Goal: Information Seeking & Learning: Check status

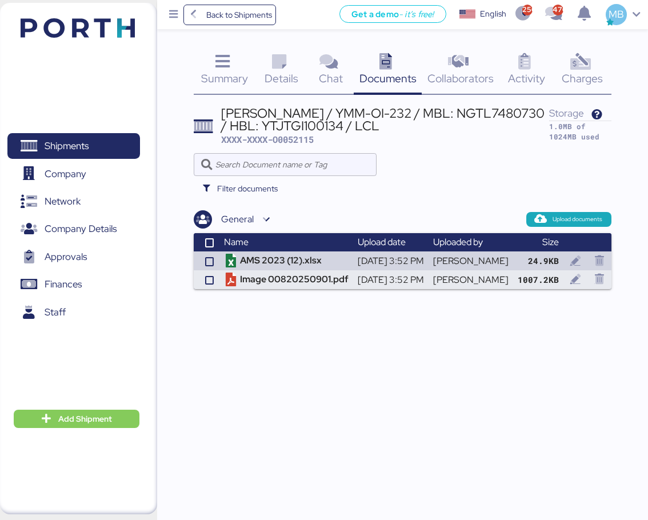
click at [394, 76] on span "Documents" at bounding box center [387, 78] width 57 height 15
click at [479, 73] on span "Collaborators" at bounding box center [460, 78] width 66 height 15
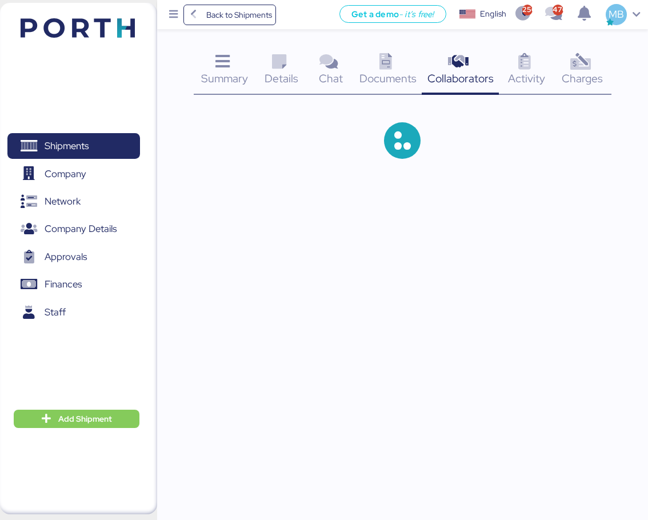
click at [525, 66] on icon at bounding box center [524, 62] width 25 height 17
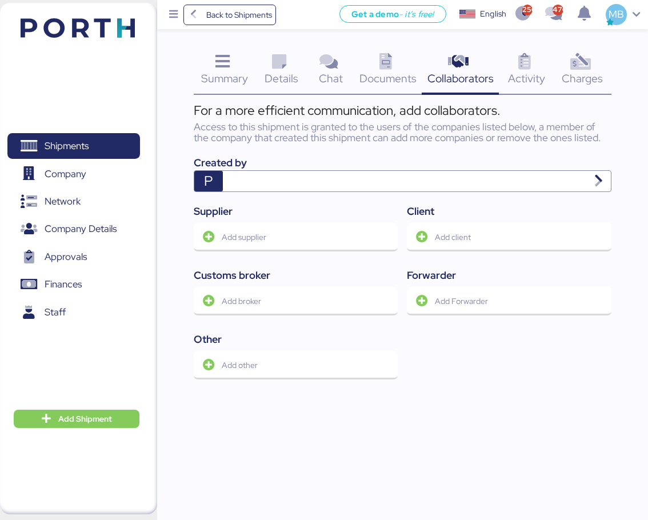
click at [587, 62] on icon at bounding box center [580, 62] width 25 height 17
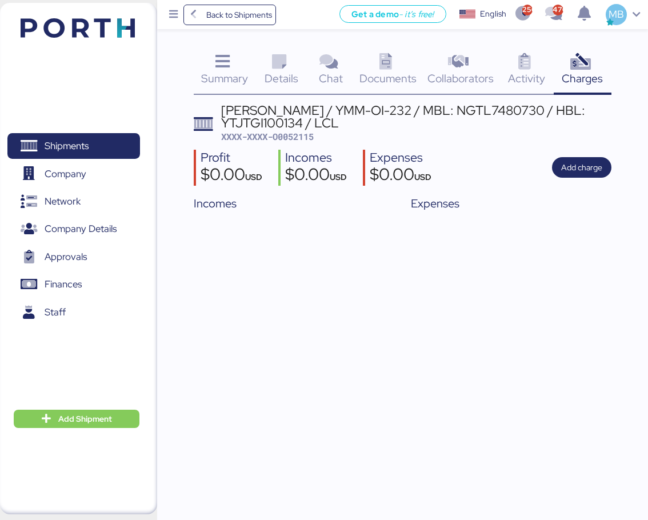
click at [211, 69] on icon at bounding box center [222, 62] width 25 height 17
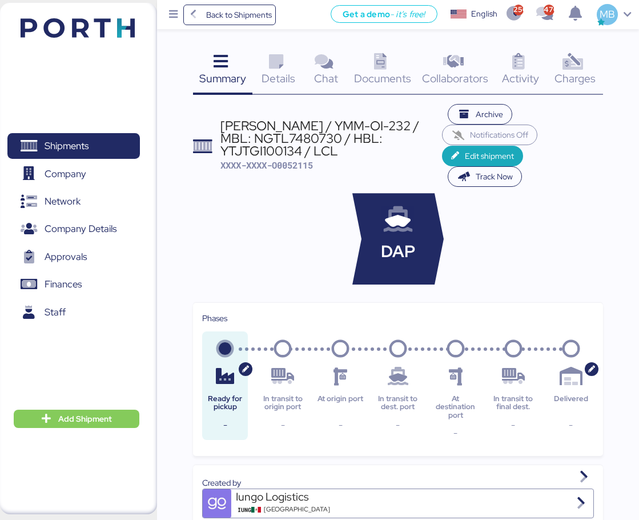
drag, startPoint x: 345, startPoint y: 150, endPoint x: 221, endPoint y: 127, distance: 125.5
click at [221, 127] on div "[PERSON_NAME] / YMM-OI-232 / MBL: NGTL7480730 / HBL: YTJTGI100134 / LCL" at bounding box center [332, 138] width 222 height 38
copy div "[PERSON_NAME] / YMM-OI-232 / MBL: NGTL7480730 / HBL: YTJTGI100134 / LCL"
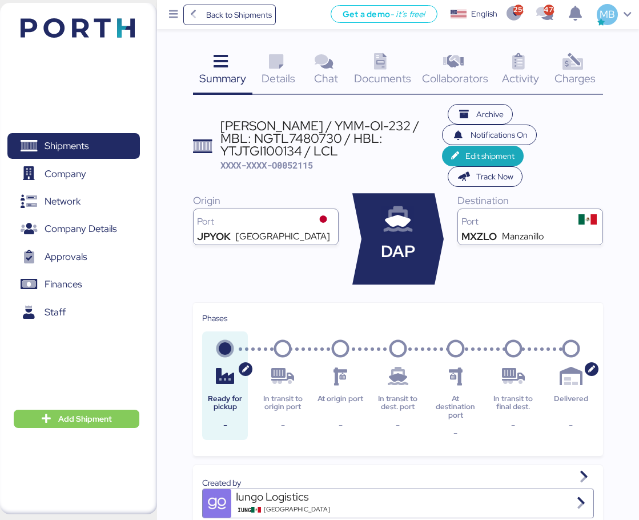
click at [273, 69] on icon at bounding box center [276, 62] width 25 height 17
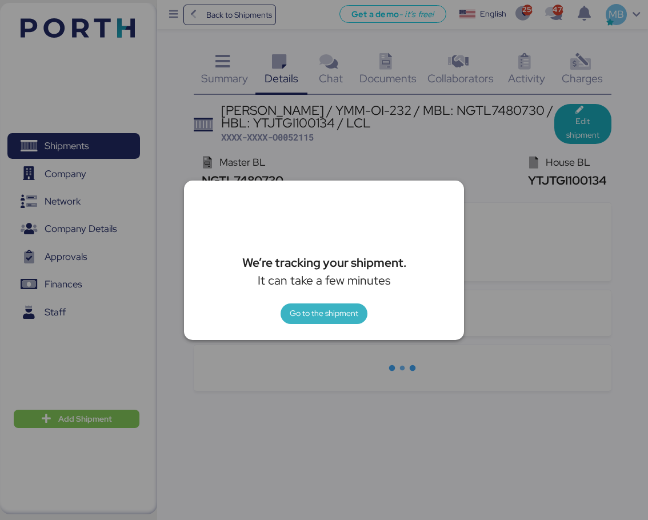
click at [335, 321] on span "Go to the shipment" at bounding box center [324, 314] width 69 height 16
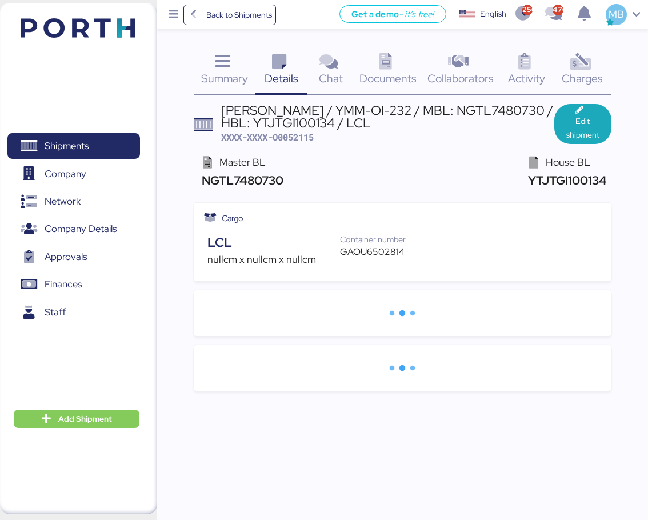
click at [324, 260] on span "Go to the shipment" at bounding box center [324, 260] width 0 height 0
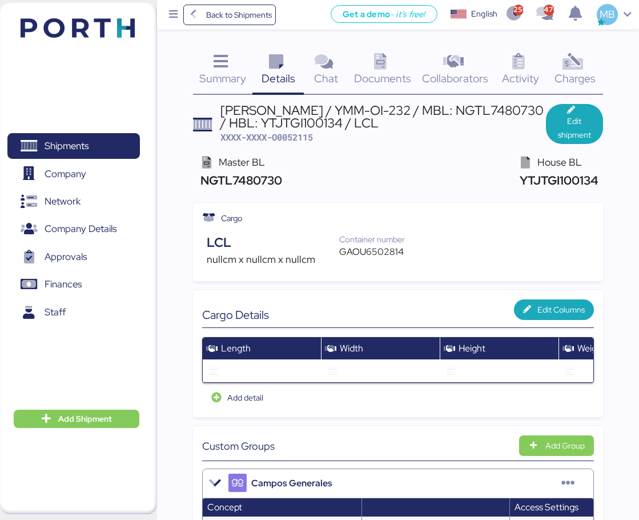
click at [378, 255] on div "GAOU6502814" at bounding box center [378, 252] width 78 height 14
copy div "GAOU6502814"
click at [305, 137] on span "XXXX-XXXX-O0052115" at bounding box center [267, 136] width 93 height 11
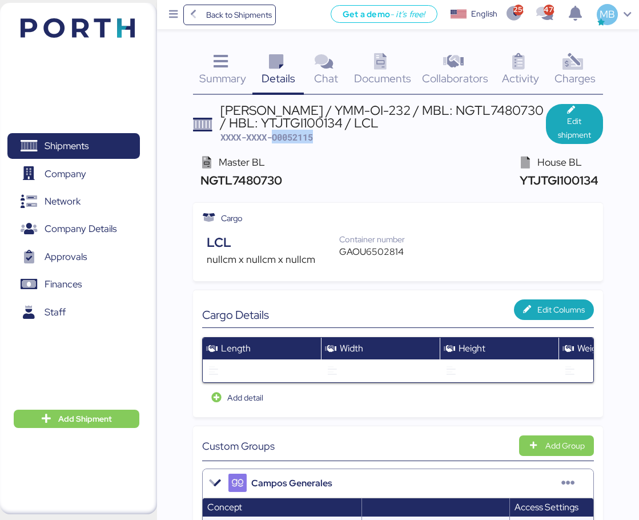
copy span "O0052115"
click at [304, 138] on span "XXXX-XXXX-O0052115" at bounding box center [267, 136] width 93 height 11
click at [303, 139] on span "XXXX-XXXX-O0052115" at bounding box center [267, 136] width 93 height 11
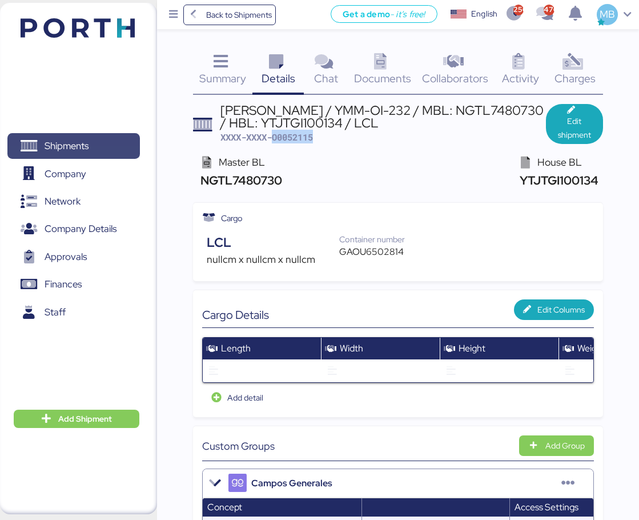
click at [86, 145] on span "Shipments" at bounding box center [67, 146] width 44 height 17
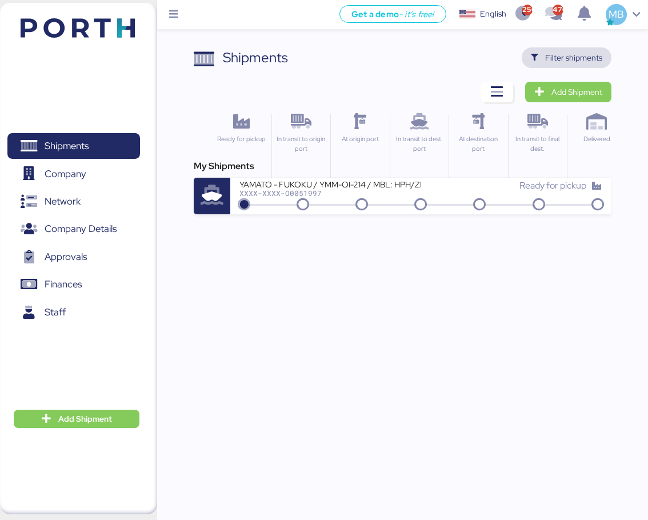
click at [575, 58] on span "Filter shipments" at bounding box center [573, 58] width 57 height 14
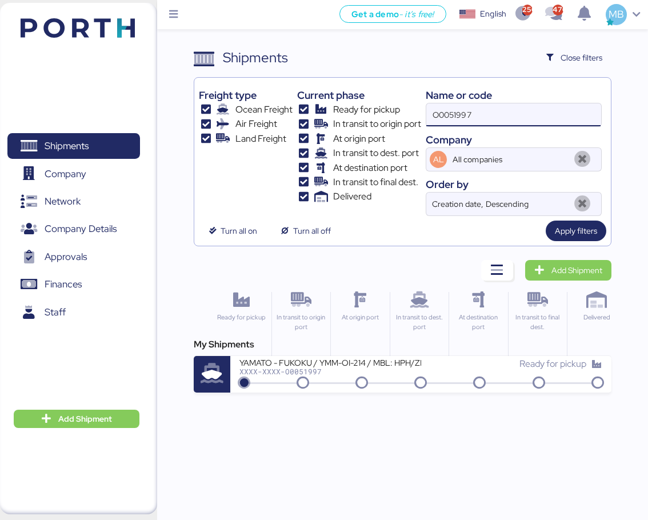
drag, startPoint x: 490, startPoint y: 110, endPoint x: 367, endPoint y: 110, distance: 122.9
click at [367, 110] on div "Freight type Ocean Freight Air Freight Land Freight Current phase Ready for pic…" at bounding box center [402, 149] width 407 height 134
paste input "O0052006"
type input "O0052006"
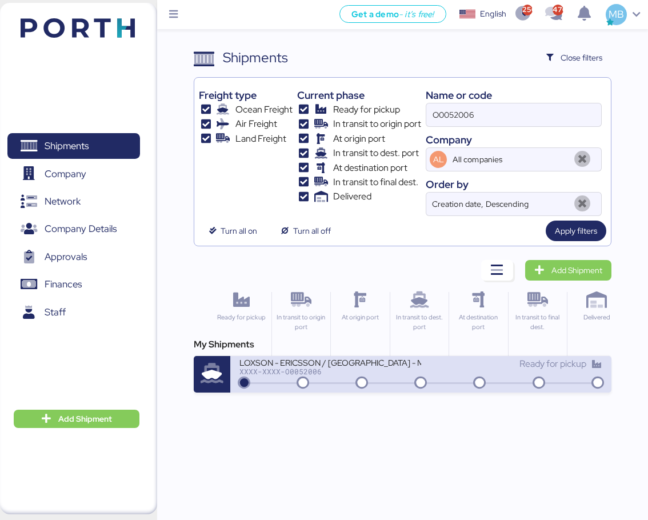
click at [384, 372] on div "XXXX-XXXX-O0052006" at bounding box center [329, 371] width 181 height 8
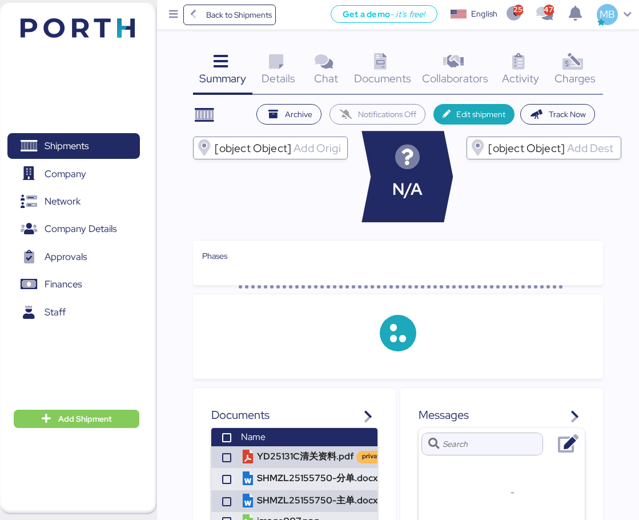
click at [587, 67] on div "Charges 0" at bounding box center [575, 70] width 56 height 47
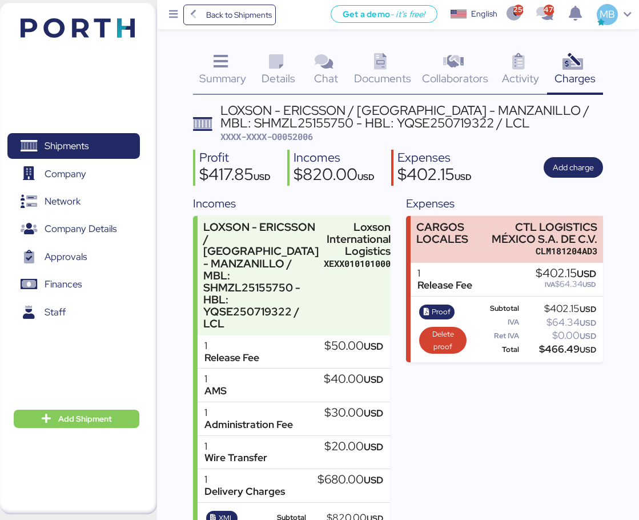
click at [338, 134] on div "LOXSON - ERICSSON / [GEOGRAPHIC_DATA] - MANZANILLO / MBL: SHMZL25155750 - HBL: …" at bounding box center [412, 123] width 383 height 39
click at [294, 137] on span "XXXX-XXXX-O0052006" at bounding box center [267, 136] width 93 height 11
copy span "O0052006"
